Goal: Communication & Community: Share content

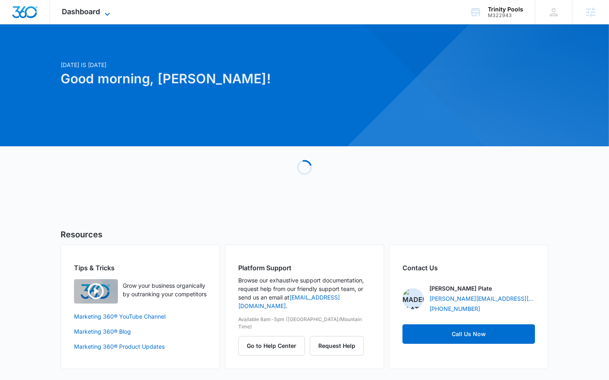
click at [92, 13] on span "Dashboard" at bounding box center [81, 11] width 38 height 9
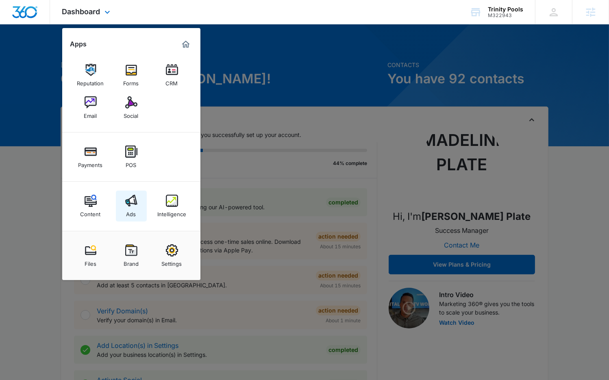
click at [127, 198] on img at bounding box center [131, 201] width 12 height 12
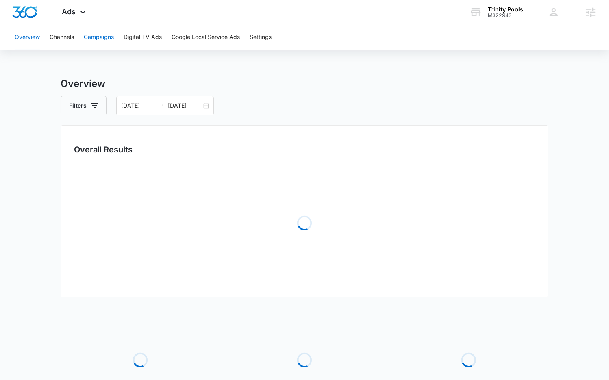
click at [97, 32] on button "Campaigns" at bounding box center [99, 37] width 30 height 26
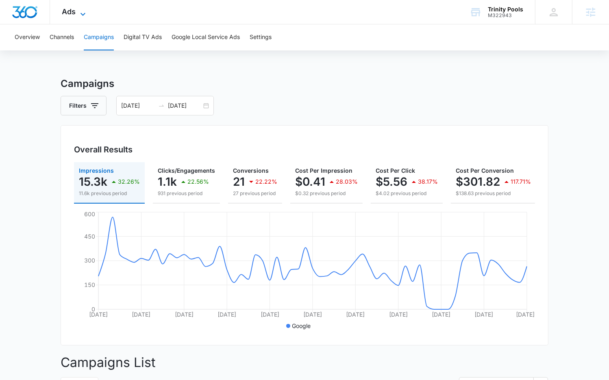
click at [79, 14] on icon at bounding box center [83, 14] width 10 height 10
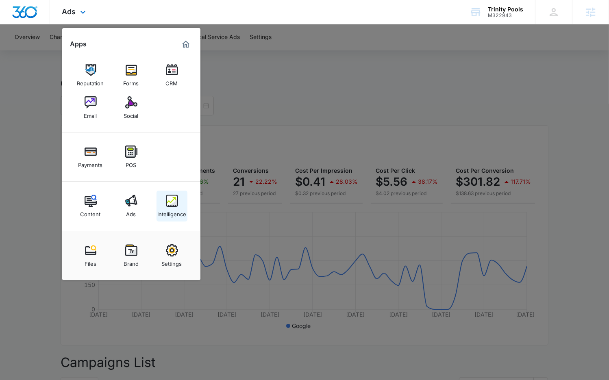
click at [173, 207] on div "Intelligence" at bounding box center [171, 212] width 29 height 11
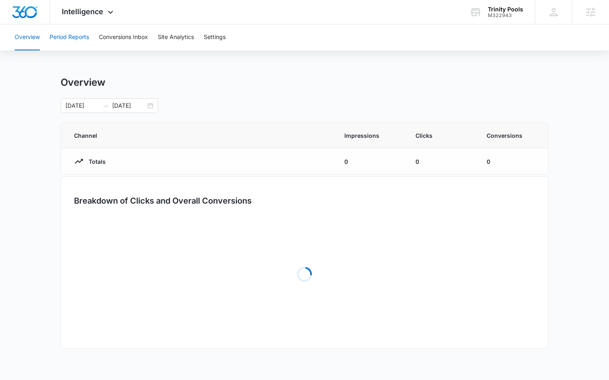
click at [61, 39] on button "Period Reports" at bounding box center [69, 37] width 39 height 26
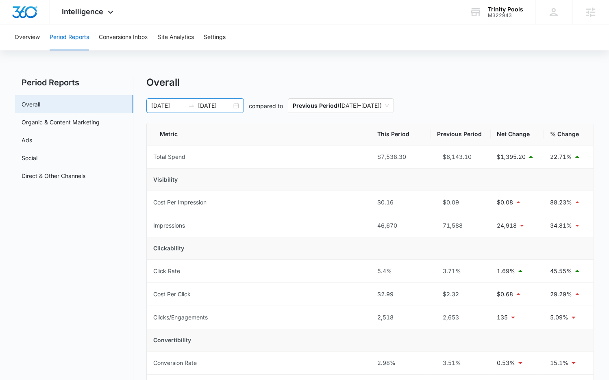
click at [208, 109] on input "09/15/2025" at bounding box center [215, 105] width 34 height 9
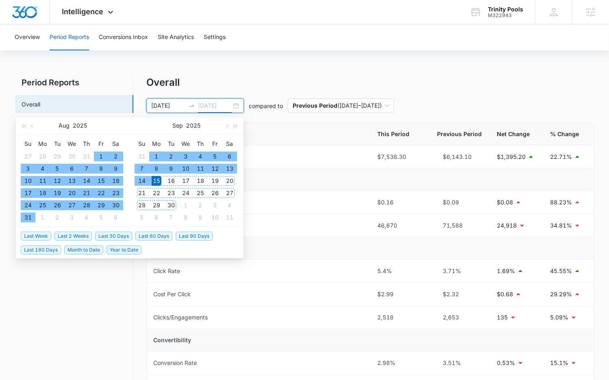
type input "09/15/2025"
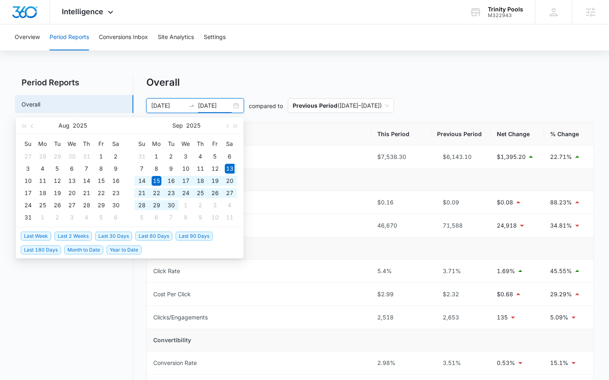
drag, startPoint x: 112, startPoint y: 233, endPoint x: 225, endPoint y: 223, distance: 113.4
click at [112, 233] on span "Last 30 Days" at bounding box center [113, 236] width 37 height 9
type input "09/13/2025"
type input "10/13/2025"
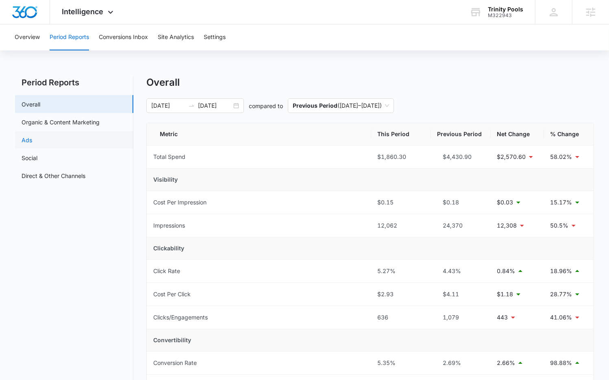
drag, startPoint x: 59, startPoint y: 139, endPoint x: 94, endPoint y: 147, distance: 36.3
click at [32, 140] on link "Ads" at bounding box center [27, 140] width 11 height 9
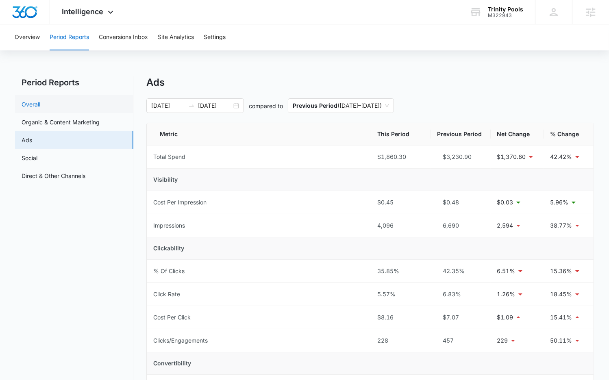
click at [40, 108] on link "Overall" at bounding box center [31, 104] width 19 height 9
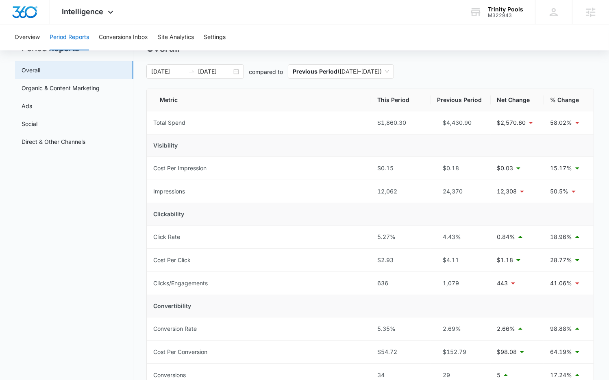
scroll to position [28, 0]
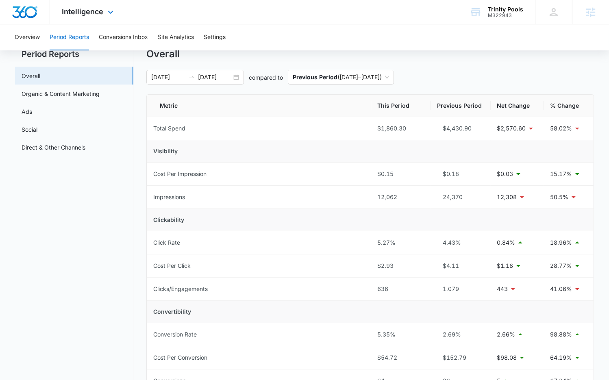
drag, startPoint x: 85, startPoint y: 11, endPoint x: 112, endPoint y: 115, distance: 106.6
click at [85, 12] on span "Intelligence" at bounding box center [82, 11] width 41 height 9
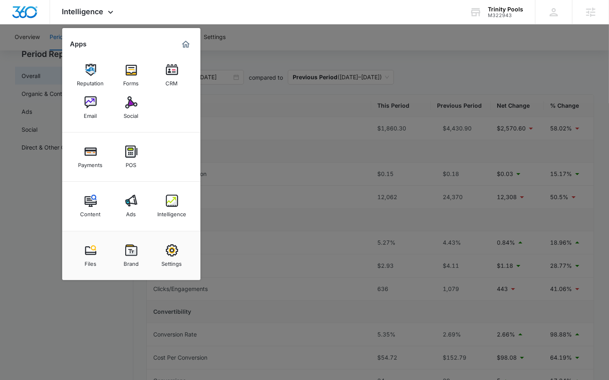
click at [136, 193] on link "Ads" at bounding box center [131, 206] width 31 height 31
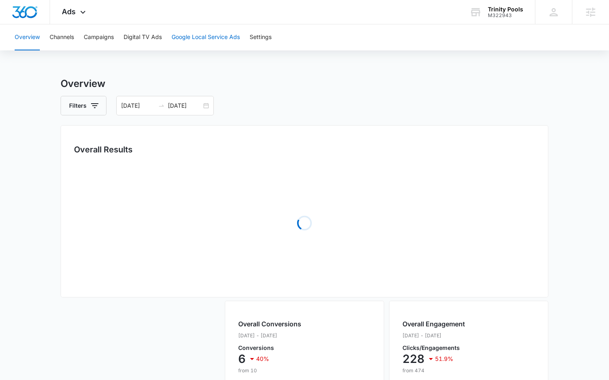
click at [193, 39] on button "Google Local Service Ads" at bounding box center [205, 37] width 68 height 26
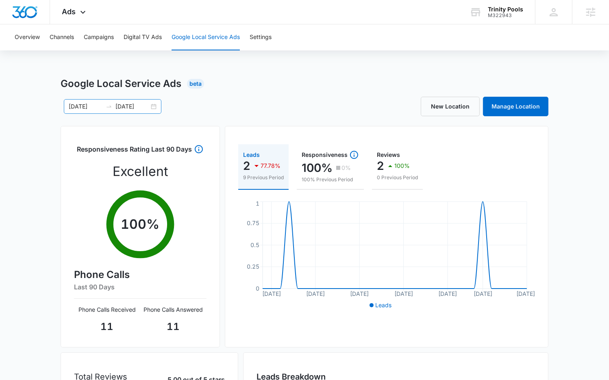
click at [131, 107] on input "10/13/2025" at bounding box center [132, 106] width 34 height 9
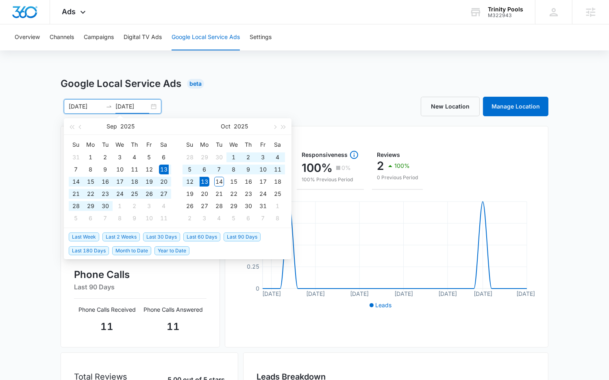
click at [295, 95] on div "Google Local Service Ads Beta 09/13/2025 10/13/2025 Sep 2025 Su Mo Tu We Th Fr …" at bounding box center [304, 287] width 487 height 423
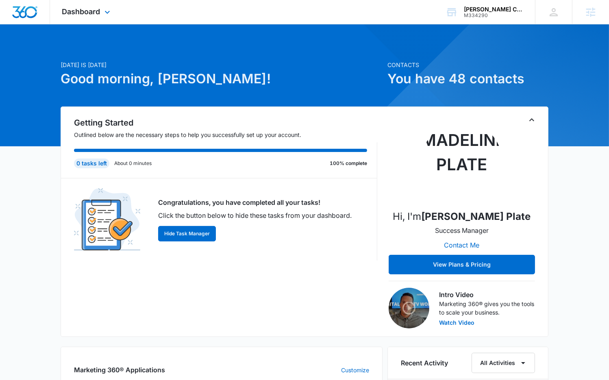
click at [91, 17] on div "Dashboard Apps Reputation Websites Forms CRM Email Social Payments POS Content …" at bounding box center [87, 12] width 74 height 24
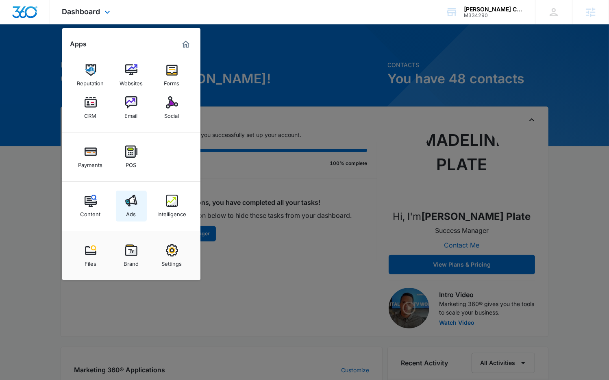
click at [133, 197] on img at bounding box center [131, 201] width 12 height 12
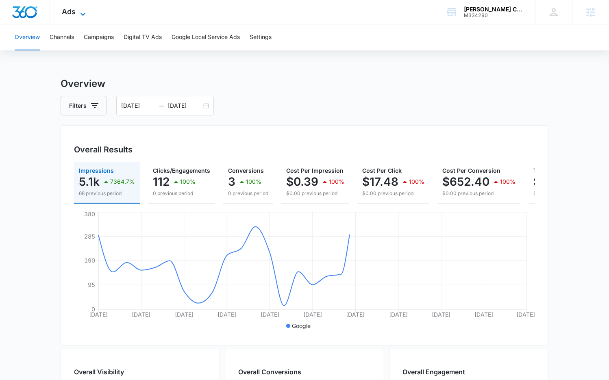
click at [80, 8] on div "Ads Apps Reputation Websites Forms CRM Email Social Payments POS Content Ads In…" at bounding box center [75, 12] width 50 height 24
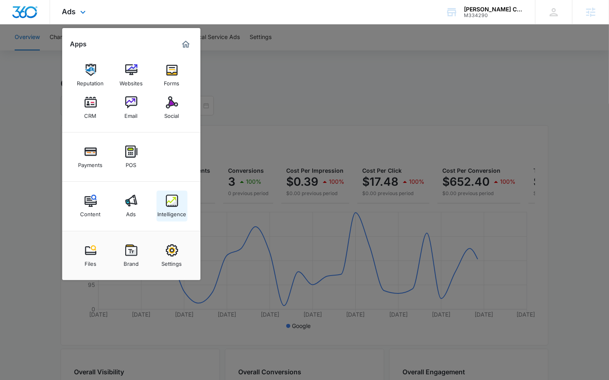
click at [169, 199] on img at bounding box center [172, 201] width 12 height 12
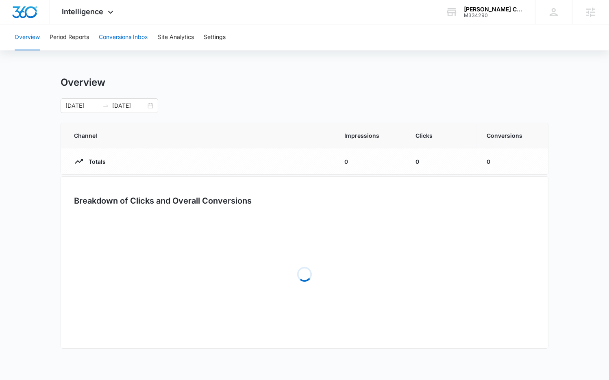
click at [122, 43] on button "Conversions Inbox" at bounding box center [123, 37] width 49 height 26
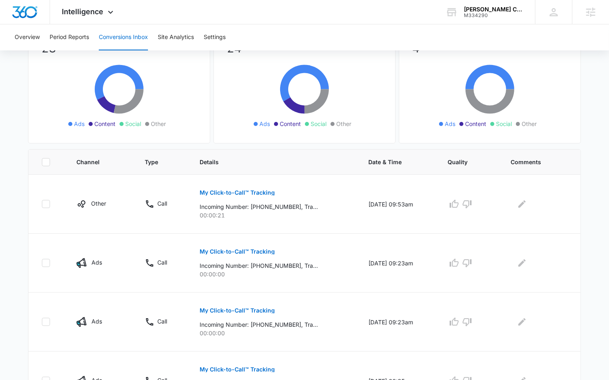
scroll to position [83, 0]
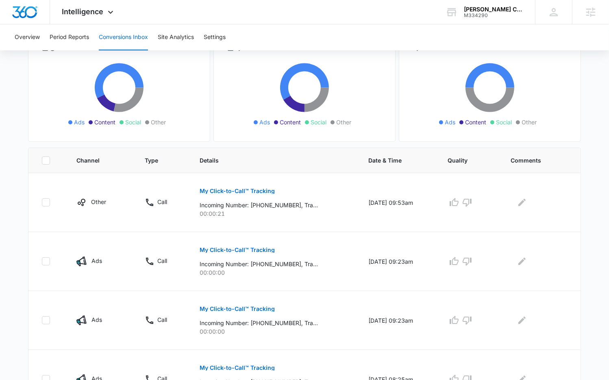
click at [223, 191] on p "My Click-to-Call™ Tracking" at bounding box center [236, 191] width 75 height 6
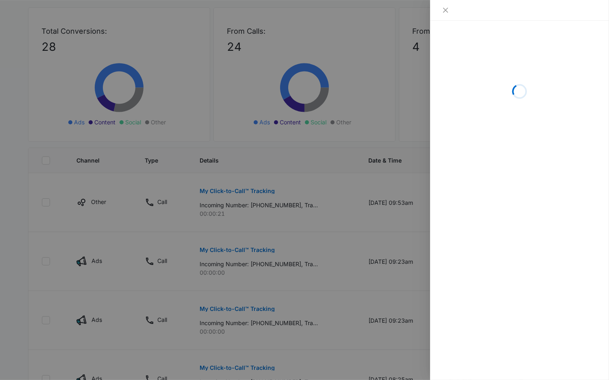
click at [223, 191] on div at bounding box center [304, 190] width 609 height 380
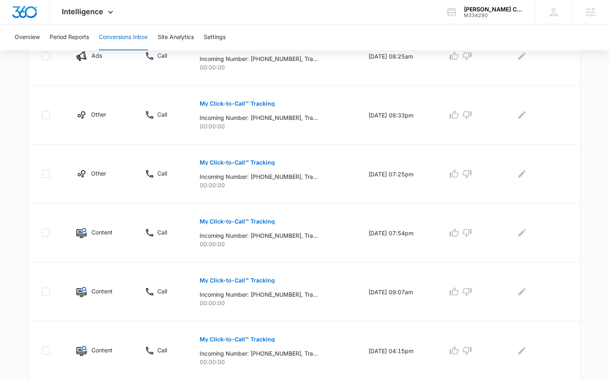
scroll to position [489, 0]
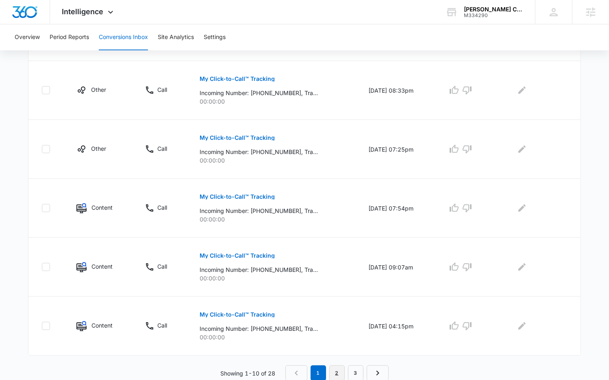
click at [344, 371] on link "2" at bounding box center [336, 372] width 15 height 15
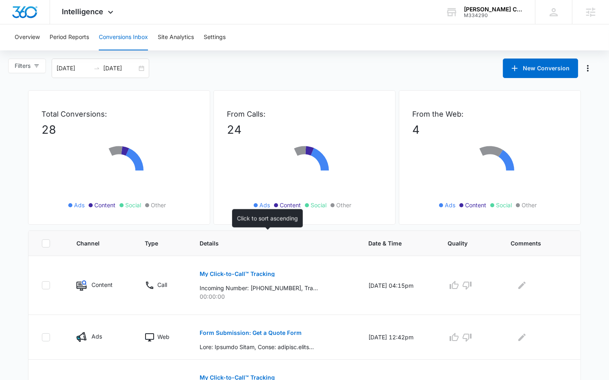
scroll to position [95, 0]
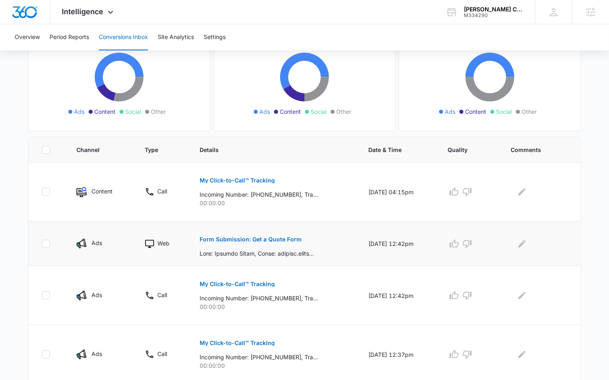
click at [244, 235] on button "Form Submission: Get a Quote Form" at bounding box center [250, 239] width 102 height 19
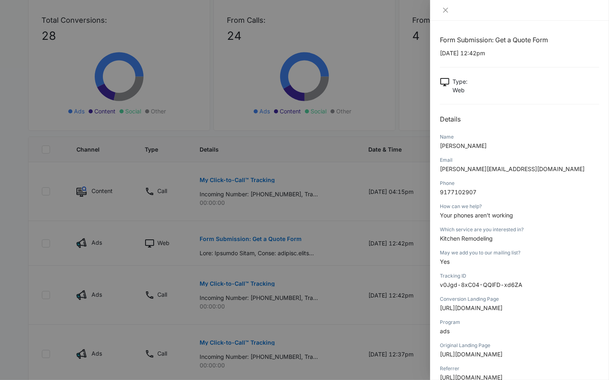
click at [343, 242] on div at bounding box center [304, 190] width 609 height 380
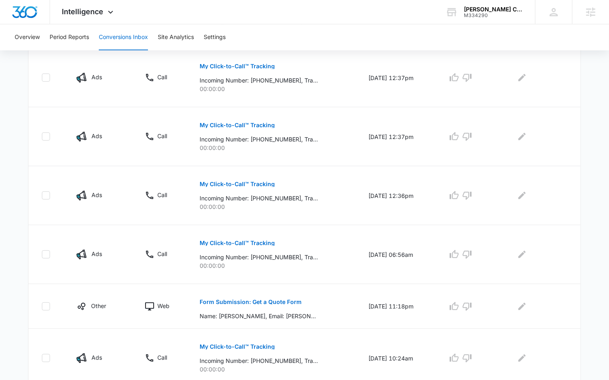
scroll to position [461, 0]
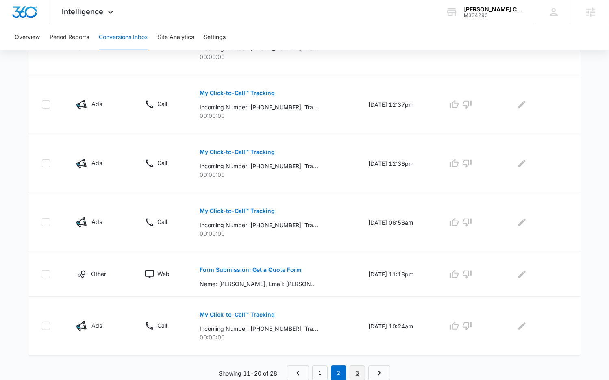
drag, startPoint x: 359, startPoint y: 376, endPoint x: 320, endPoint y: 342, distance: 51.5
click at [359, 376] on link "3" at bounding box center [356, 372] width 15 height 15
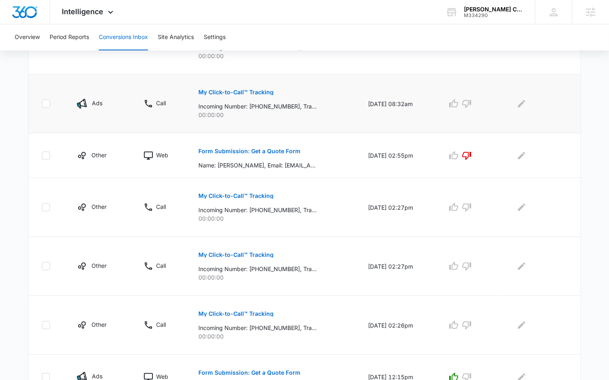
scroll to position [301, 0]
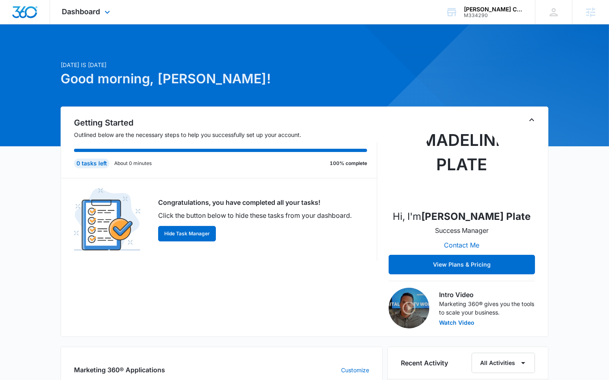
click at [101, 15] on div "Dashboard Apps Reputation Websites Forms CRM Email Social Payments POS Content …" at bounding box center [87, 12] width 74 height 24
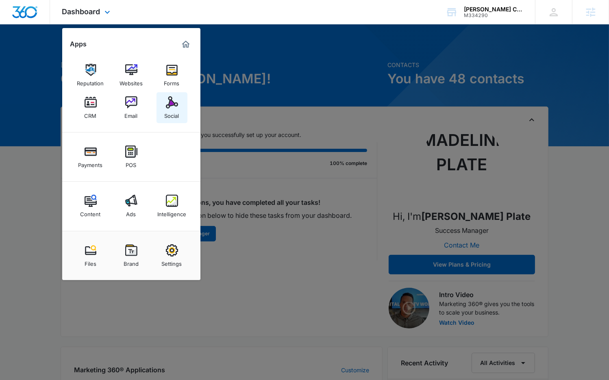
click at [171, 111] on div "Social" at bounding box center [172, 113] width 15 height 11
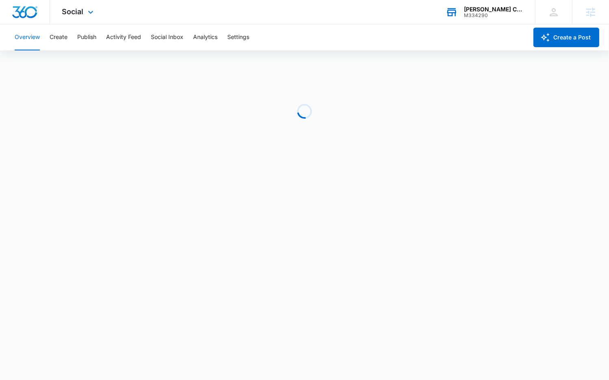
click at [476, 15] on div "M334290" at bounding box center [492, 16] width 59 height 6
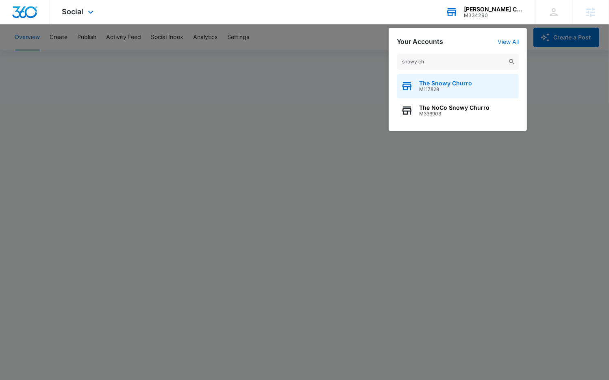
type input "snowy ch"
click at [475, 84] on div "The Snowy Churro M117828" at bounding box center [457, 86] width 122 height 24
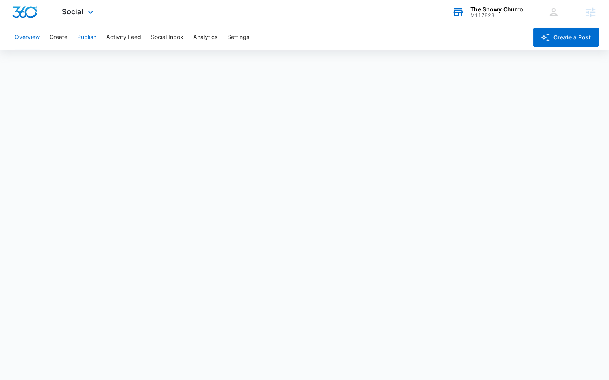
click at [91, 40] on button "Publish" at bounding box center [86, 37] width 19 height 26
drag, startPoint x: 95, startPoint y: 34, endPoint x: 87, endPoint y: 38, distance: 8.9
click at [95, 34] on button "Publish" at bounding box center [86, 37] width 19 height 26
drag, startPoint x: 84, startPoint y: 40, endPoint x: 70, endPoint y: 58, distance: 22.9
click at [84, 40] on button "Publish" at bounding box center [86, 37] width 19 height 26
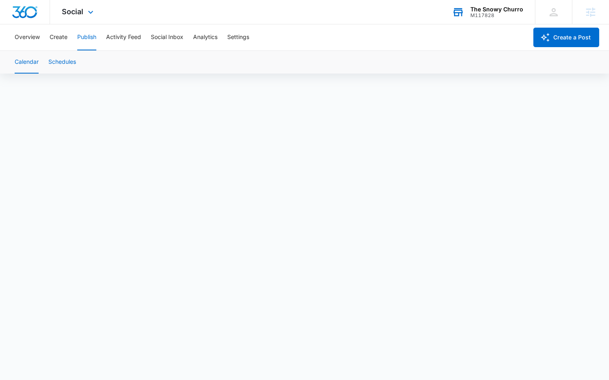
click at [70, 61] on button "Schedules" at bounding box center [62, 62] width 28 height 23
click at [32, 59] on button "Calendar" at bounding box center [27, 62] width 24 height 23
click at [75, 37] on div "Overview Create Publish Activity Feed Social Inbox Analytics Settings" at bounding box center [269, 37] width 518 height 26
click at [54, 63] on button "Schedules" at bounding box center [62, 62] width 28 height 23
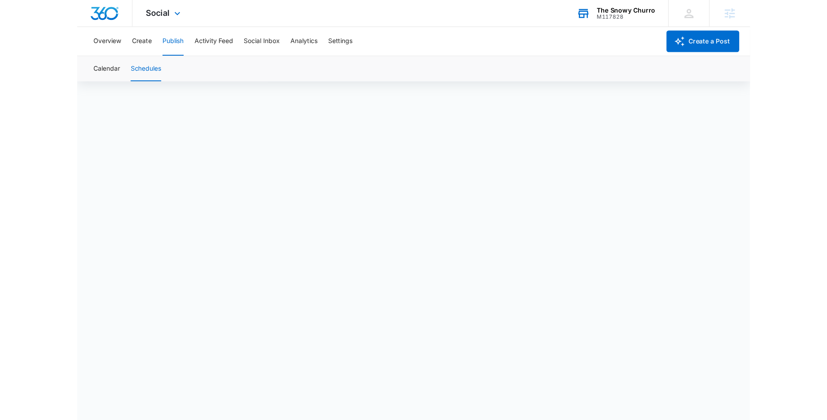
scroll to position [6, 0]
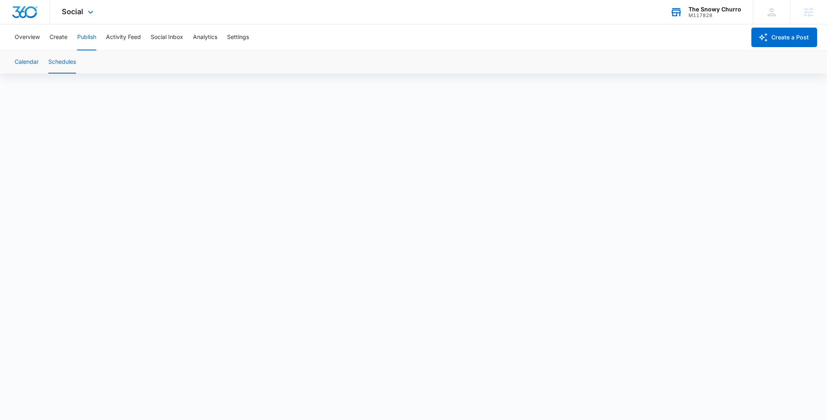
click at [35, 61] on button "Calendar" at bounding box center [27, 62] width 24 height 23
click at [37, 60] on button "Calendar" at bounding box center [27, 62] width 24 height 23
click at [93, 40] on button "Publish" at bounding box center [86, 37] width 19 height 26
